Goal: Navigation & Orientation: Understand site structure

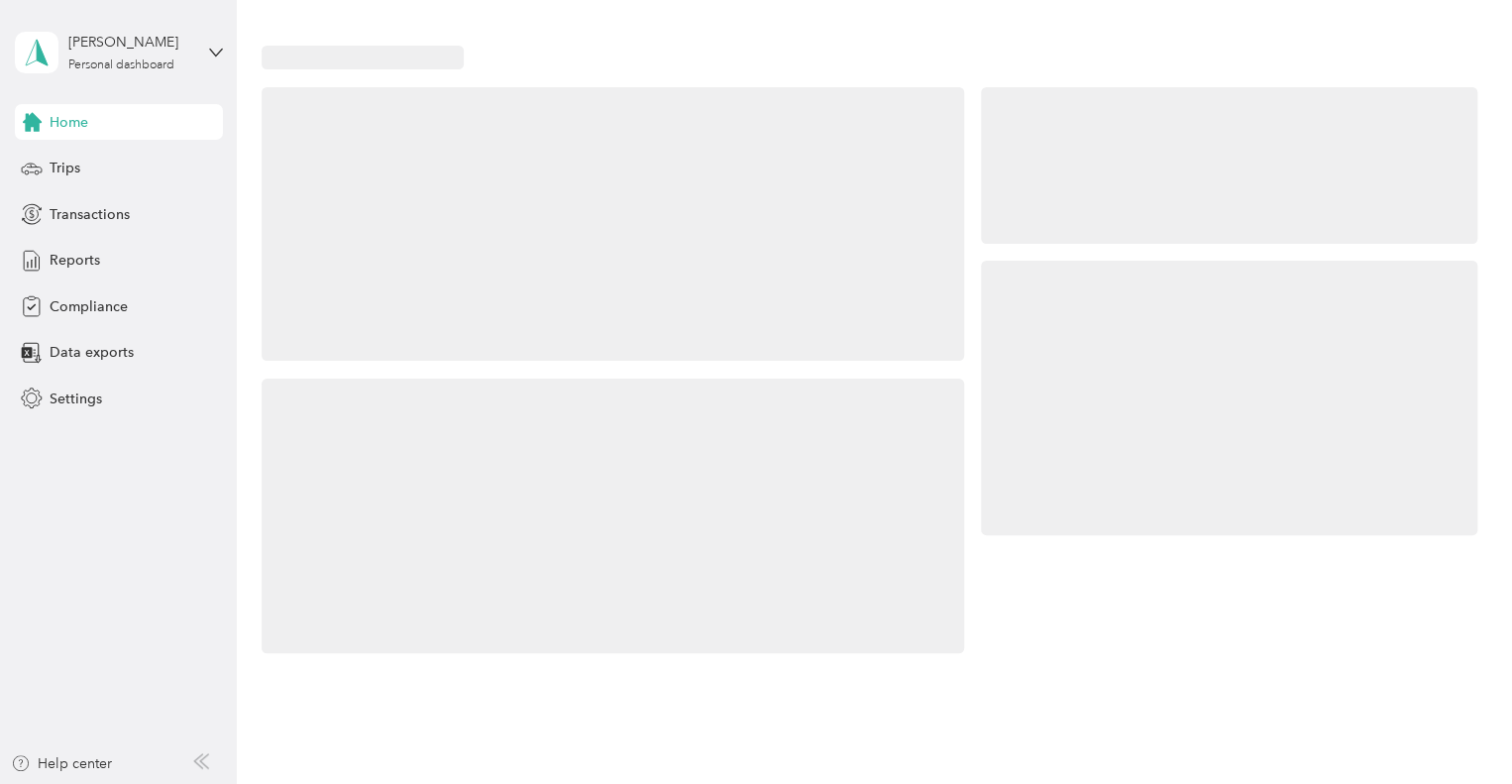
click at [1171, 306] on div at bounding box center [1229, 397] width 496 height 274
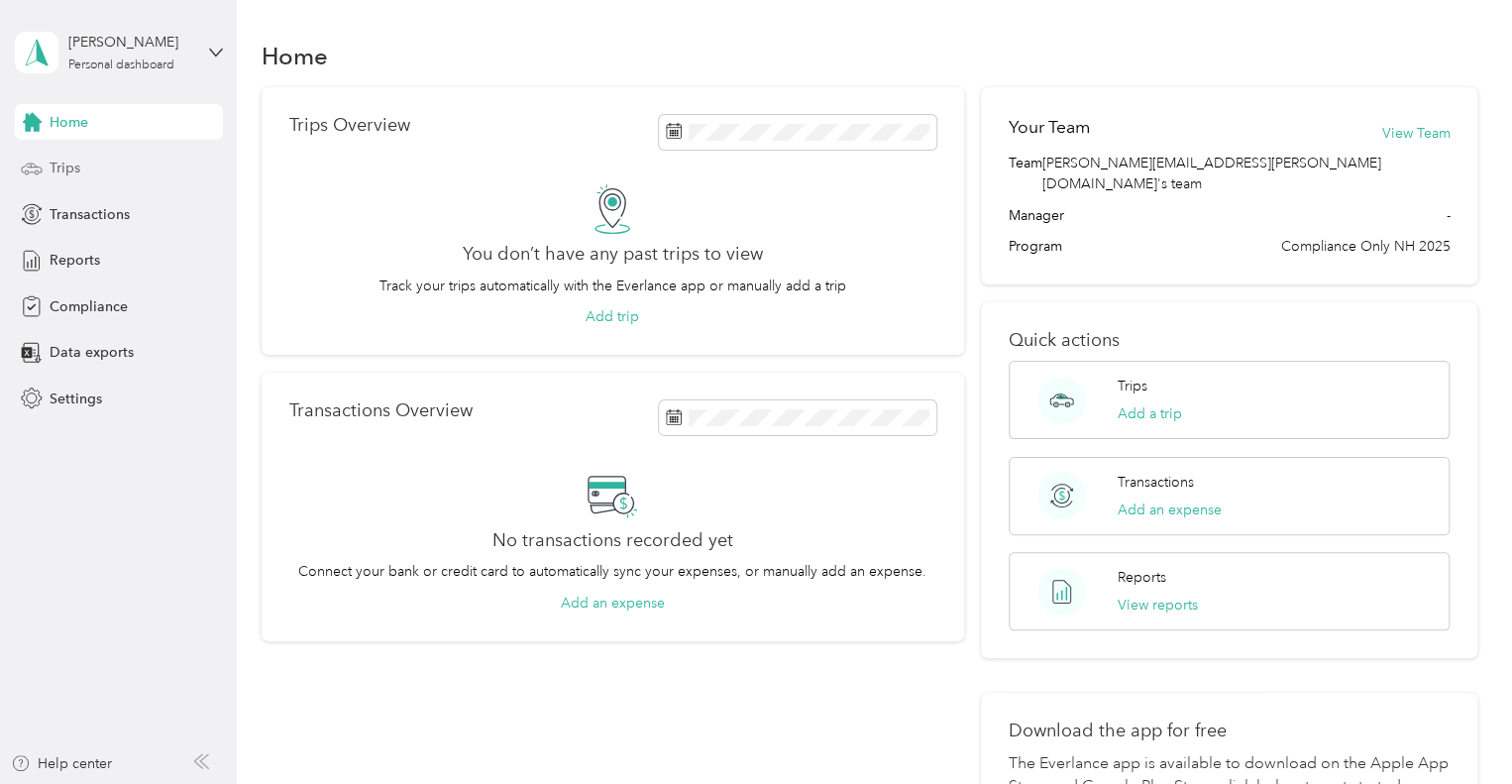
click at [62, 169] on span "Trips" at bounding box center [65, 167] width 31 height 21
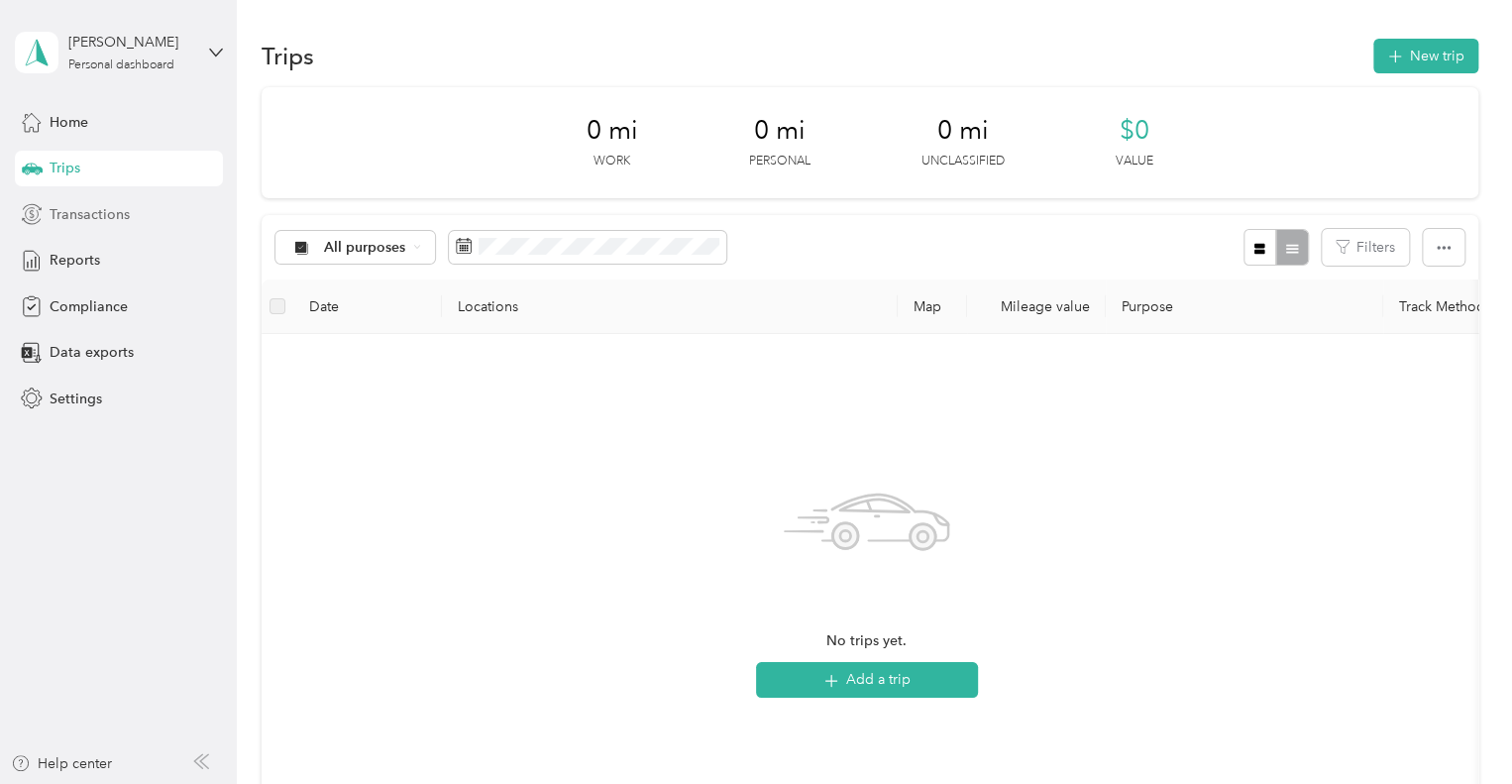
click at [103, 225] on div "Transactions" at bounding box center [119, 214] width 208 height 36
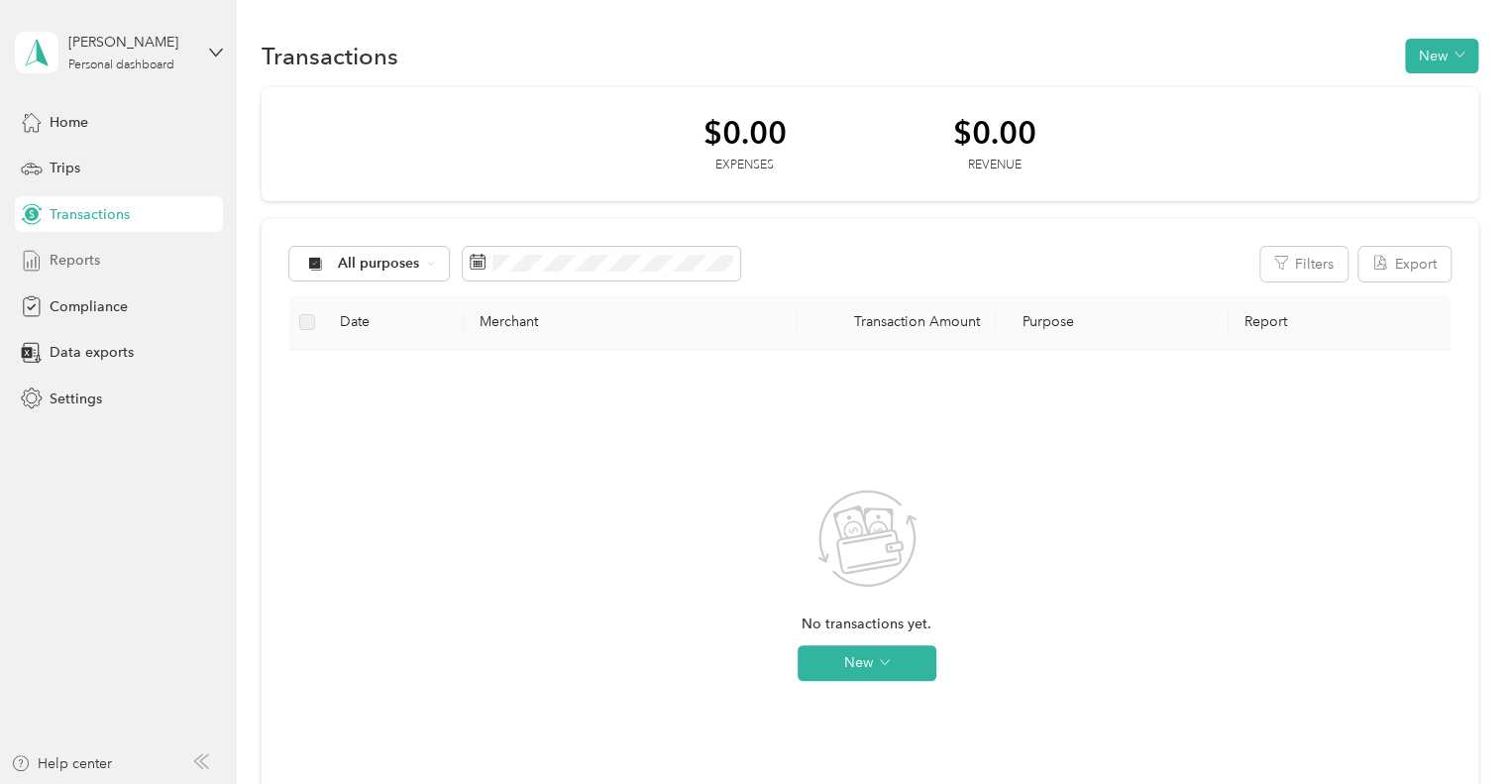
click at [87, 263] on span "Reports" at bounding box center [75, 260] width 51 height 21
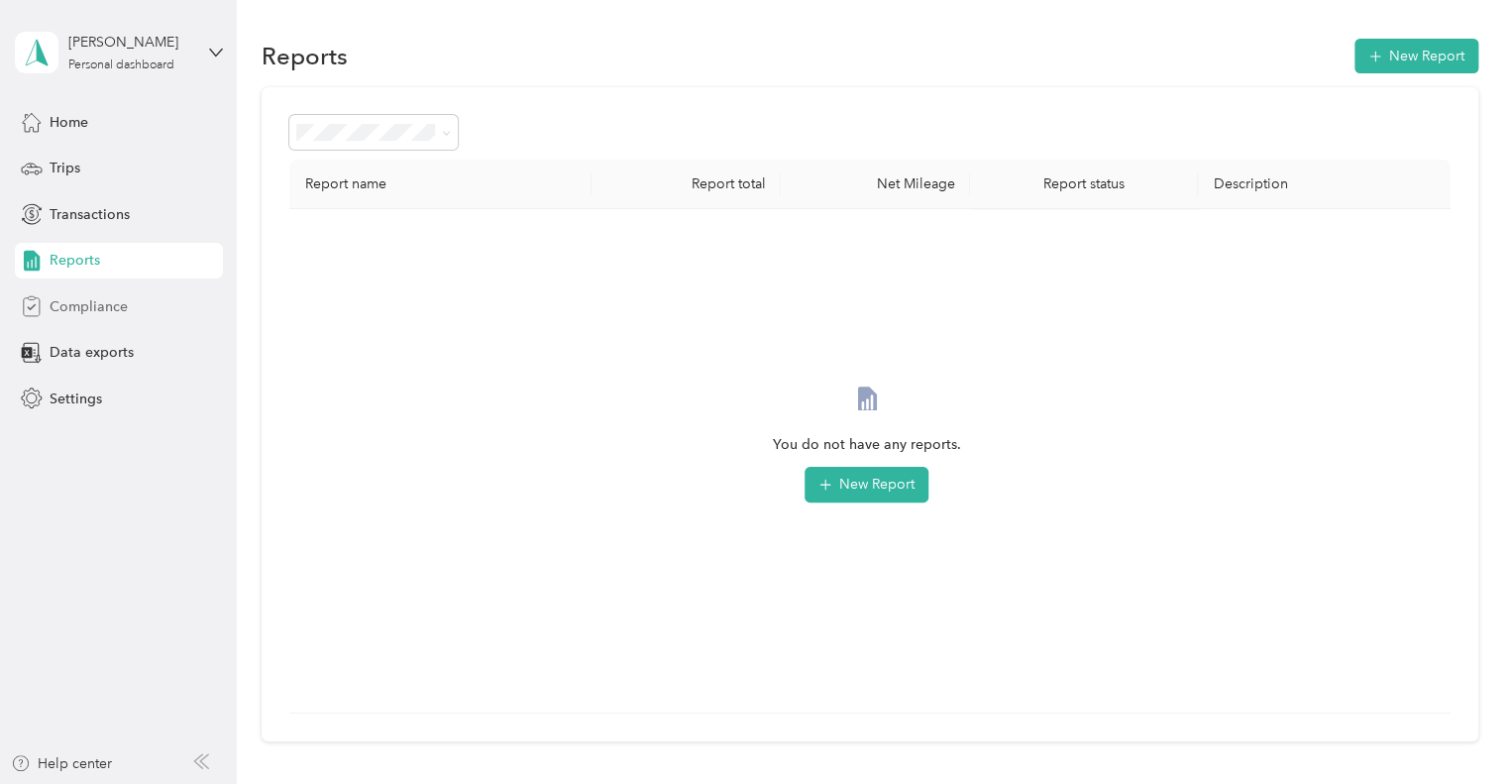
click at [116, 299] on span "Compliance" at bounding box center [89, 306] width 79 height 21
